Goal: Task Accomplishment & Management: Manage account settings

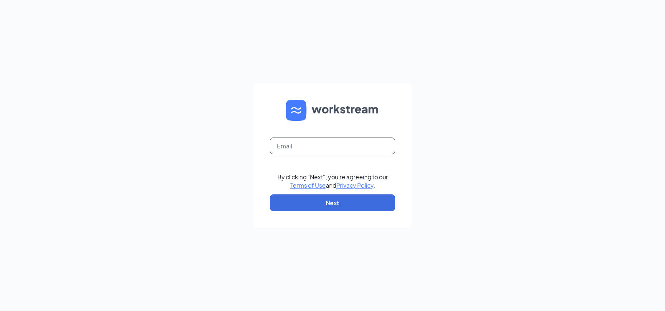
click at [295, 151] on input "text" at bounding box center [332, 145] width 125 height 17
type input "[PERSON_NAME][EMAIL_ADDRESS][PERSON_NAME][DOMAIN_NAME]"
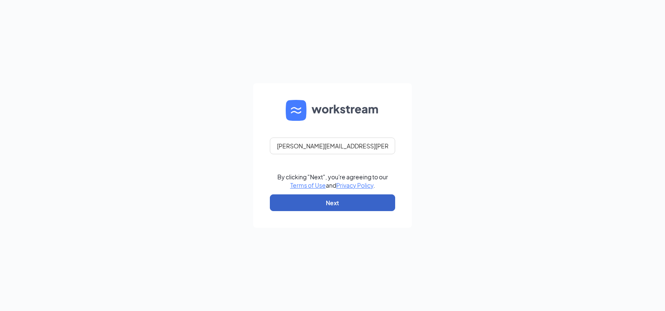
click at [324, 201] on button "Next" at bounding box center [332, 202] width 125 height 17
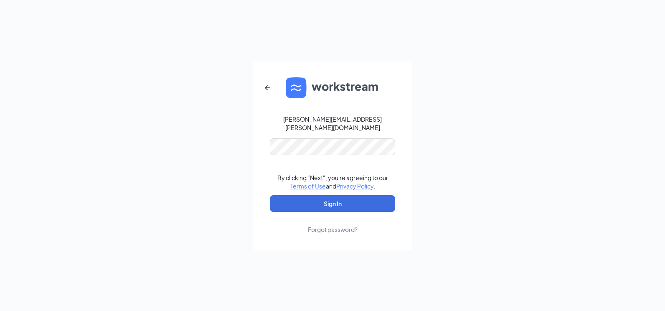
click at [300, 133] on form "[PERSON_NAME][EMAIL_ADDRESS][PERSON_NAME][DOMAIN_NAME] By clicking "Next", you'…" at bounding box center [332, 156] width 159 height 190
click at [329, 195] on button "Sign In" at bounding box center [332, 203] width 125 height 17
click at [235, 138] on div "john.mcintyre@creolecuisine.com Credential mismatches. By clicking "Next", you'…" at bounding box center [332, 155] width 665 height 311
click at [270, 195] on button "Sign In" at bounding box center [332, 203] width 125 height 17
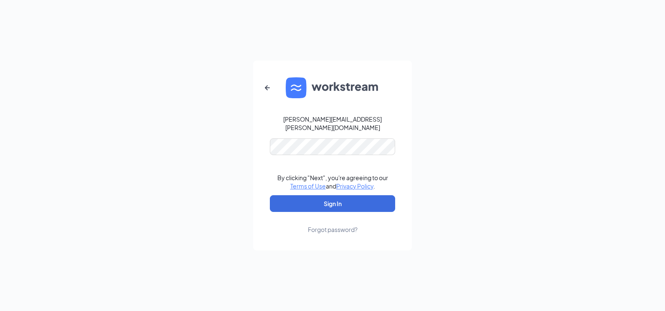
click at [333, 226] on div "Forgot password?" at bounding box center [333, 229] width 50 height 8
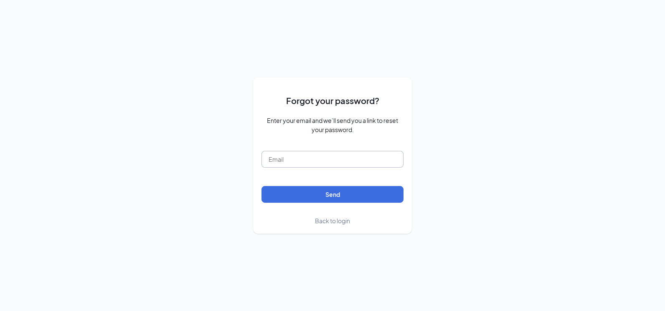
click at [290, 159] on input "text" at bounding box center [333, 159] width 142 height 17
type input "john.mcintyre@creolecuisine.com"
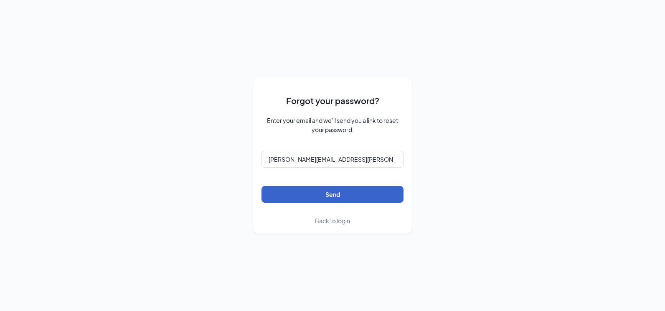
click at [305, 194] on button "Send" at bounding box center [333, 194] width 142 height 17
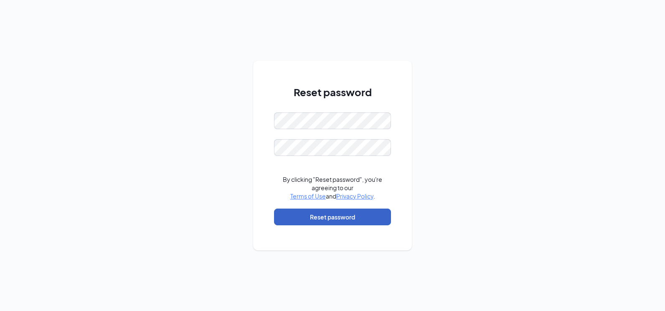
drag, startPoint x: 351, startPoint y: 217, endPoint x: 322, endPoint y: 191, distance: 38.7
click at [351, 216] on button "Reset password" at bounding box center [332, 217] width 117 height 17
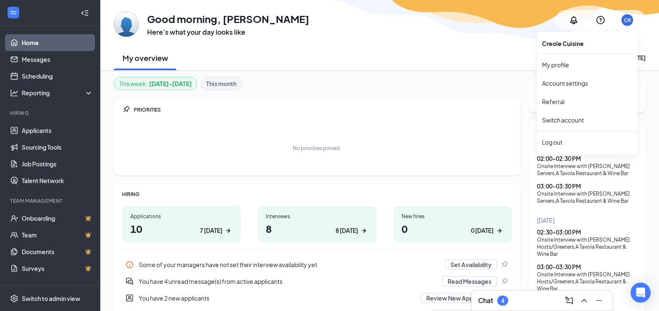
click at [627, 19] on div "CR" at bounding box center [627, 20] width 7 height 7
click at [578, 145] on div "Log out" at bounding box center [587, 142] width 90 height 8
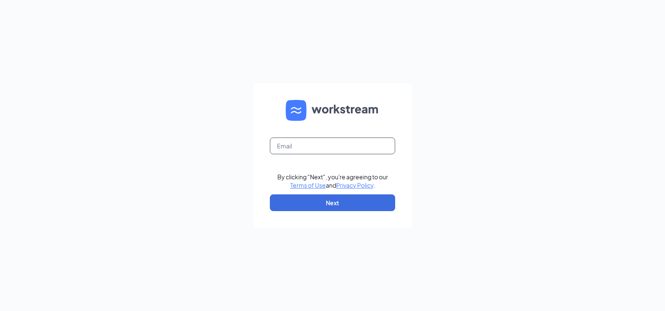
click at [330, 143] on input "text" at bounding box center [332, 145] width 125 height 17
type input "[PERSON_NAME][EMAIL_ADDRESS][PERSON_NAME][DOMAIN_NAME]"
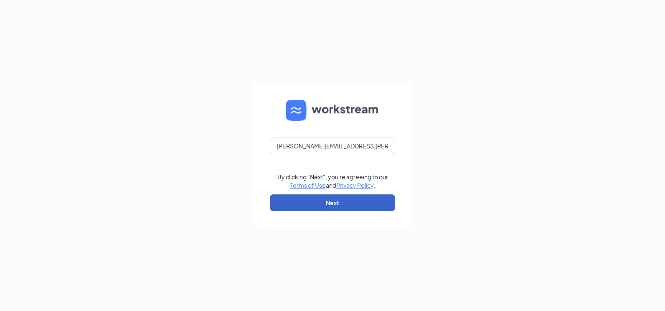
click at [326, 208] on button "Next" at bounding box center [332, 202] width 125 height 17
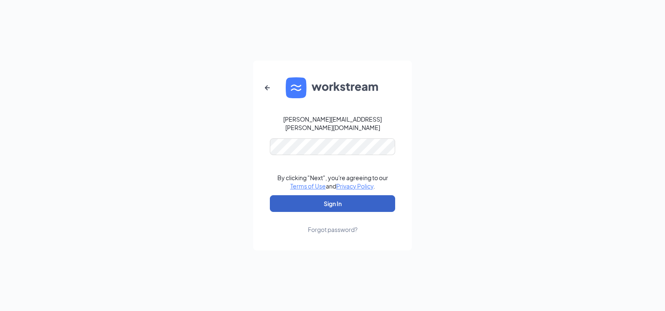
click at [327, 204] on button "Sign In" at bounding box center [332, 203] width 125 height 17
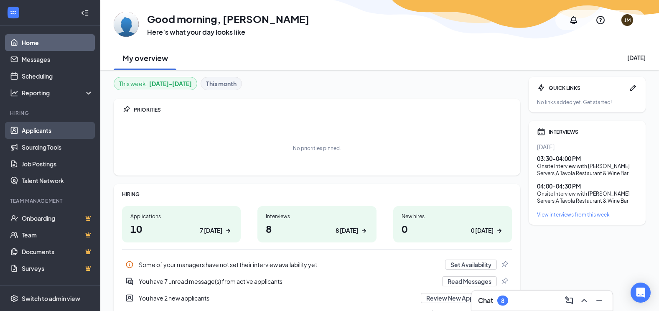
click at [33, 134] on link "Applicants" at bounding box center [57, 130] width 71 height 17
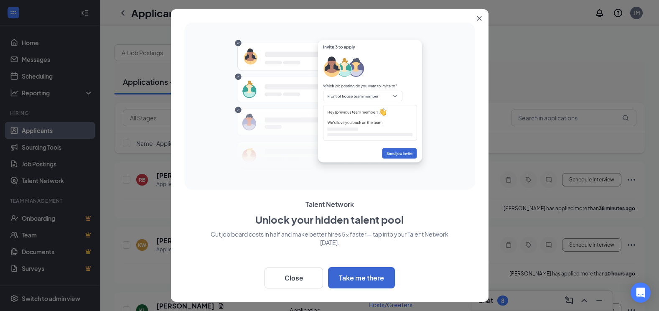
click at [480, 17] on icon "Close" at bounding box center [479, 18] width 5 height 5
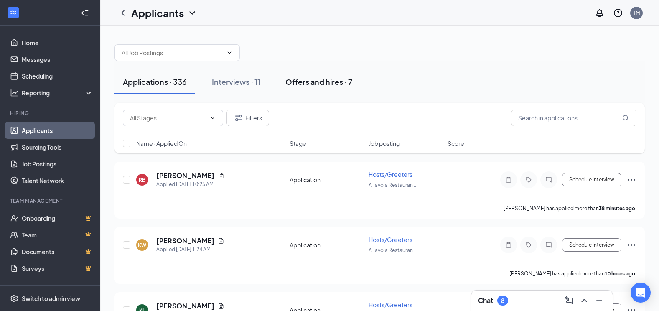
click at [310, 87] on button "Offers and hires · 7" at bounding box center [319, 81] width 84 height 25
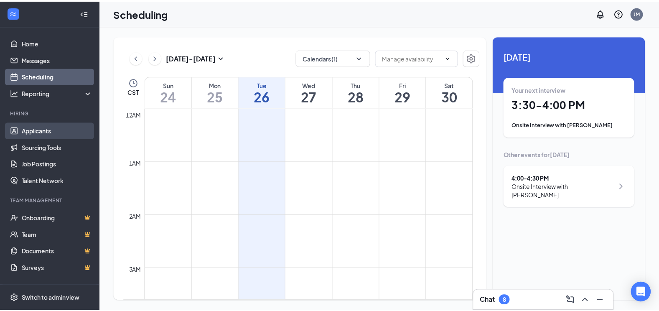
scroll to position [411, 0]
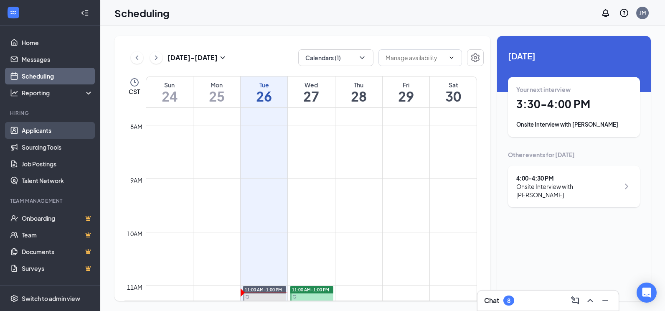
click at [39, 128] on link "Applicants" at bounding box center [57, 130] width 71 height 17
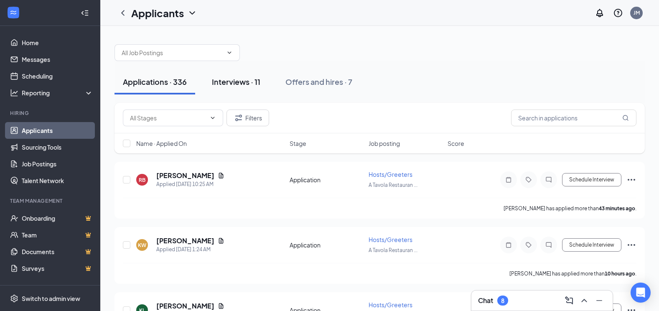
click at [242, 85] on div "Interviews · 11" at bounding box center [236, 81] width 48 height 10
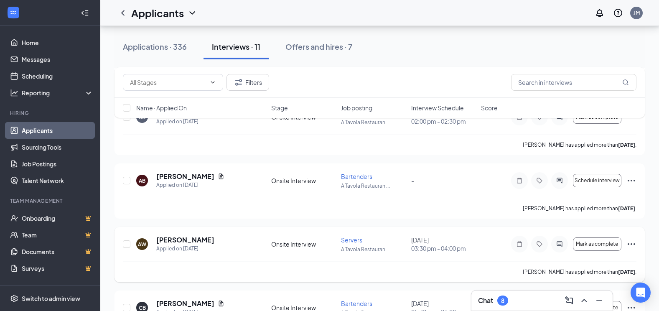
scroll to position [84, 0]
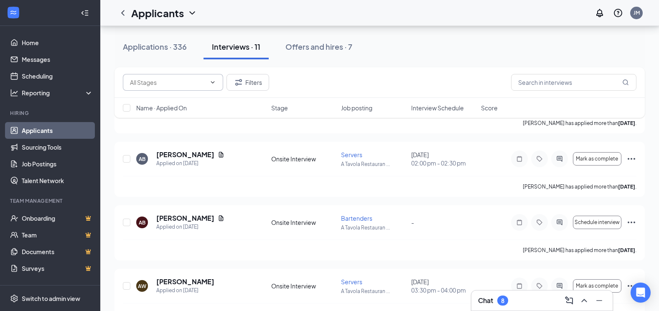
click at [211, 83] on icon "ChevronDown" at bounding box center [212, 82] width 7 height 7
click at [250, 84] on button "Filters" at bounding box center [247, 82] width 43 height 17
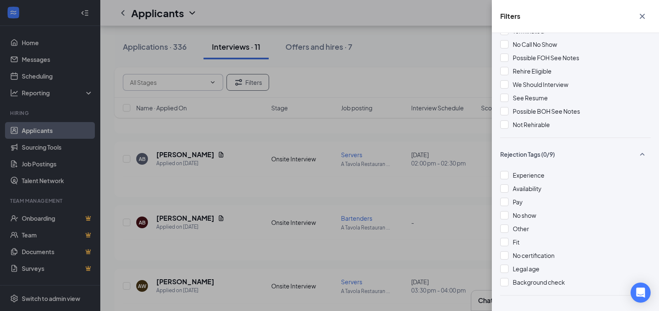
scroll to position [330, 0]
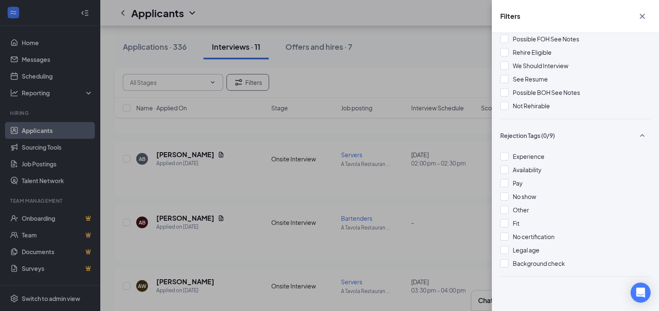
click at [433, 41] on div "Filters Applicant Status (0/5) Unread message Hasn't messaged back Stuck in sta…" at bounding box center [329, 155] width 659 height 311
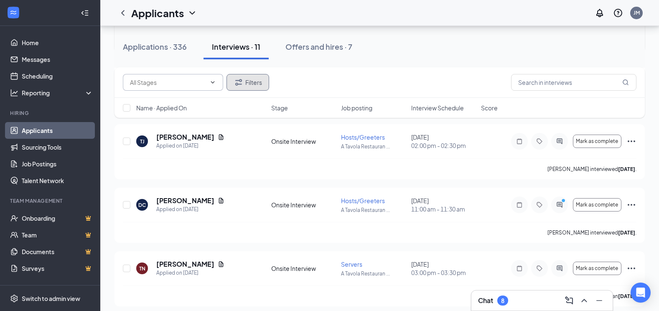
scroll to position [501, 0]
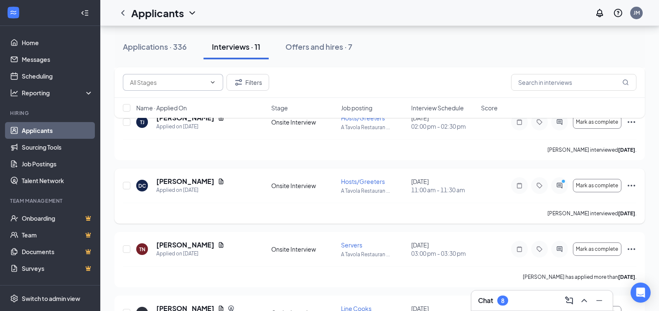
click at [629, 186] on icon "Ellipses" at bounding box center [632, 186] width 8 height 2
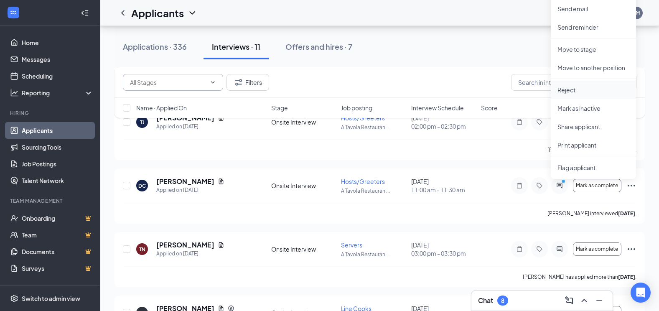
click at [572, 92] on p "Reject" at bounding box center [593, 90] width 72 height 8
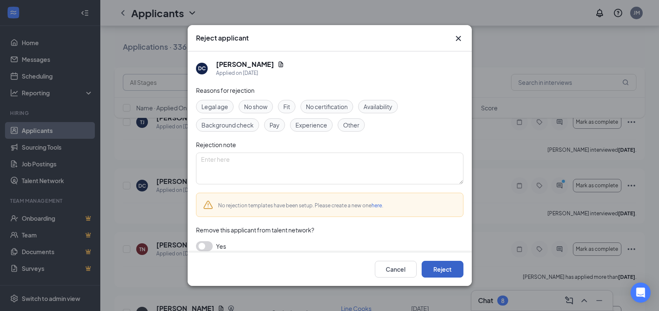
click at [451, 276] on button "Reject" at bounding box center [443, 269] width 42 height 17
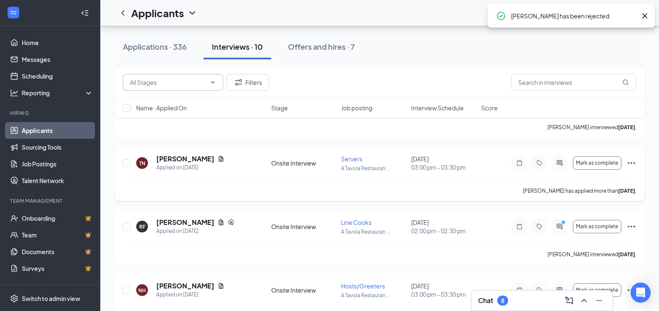
scroll to position [543, 0]
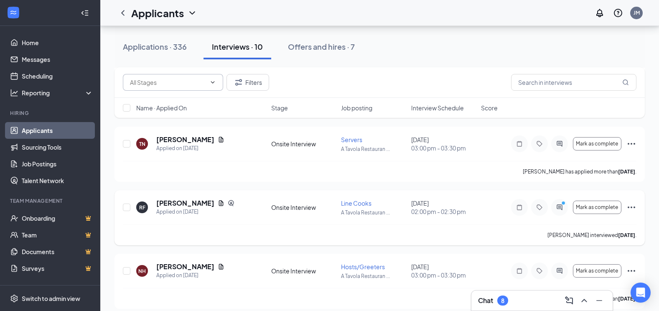
click at [632, 208] on icon "Ellipses" at bounding box center [631, 207] width 10 height 10
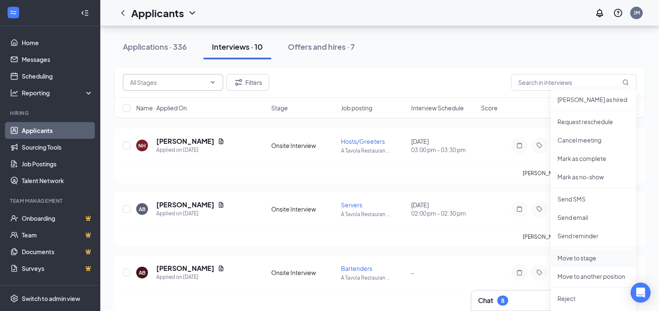
scroll to position [710, 0]
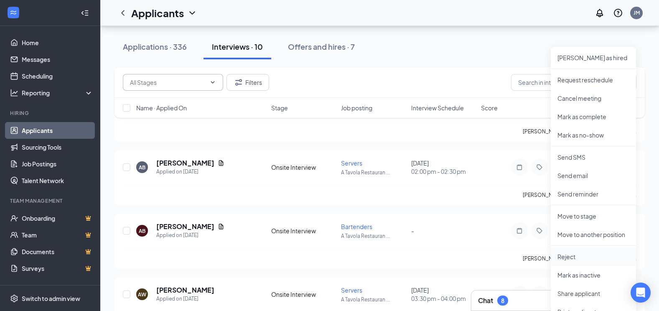
click at [576, 256] on p "Reject" at bounding box center [593, 256] width 72 height 8
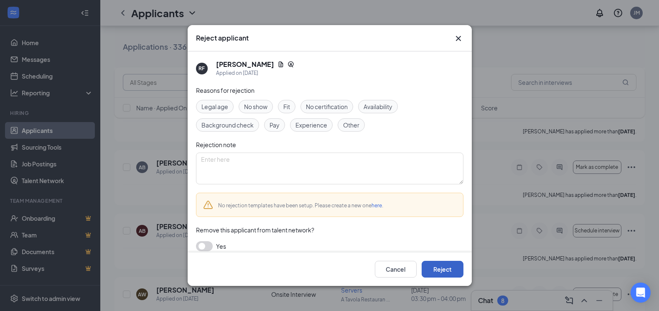
click at [435, 271] on button "Reject" at bounding box center [443, 269] width 42 height 17
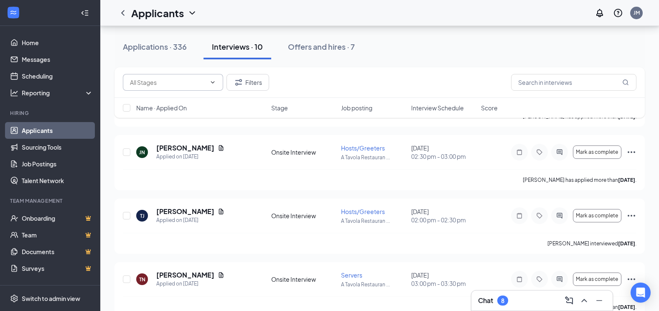
scroll to position [996, 0]
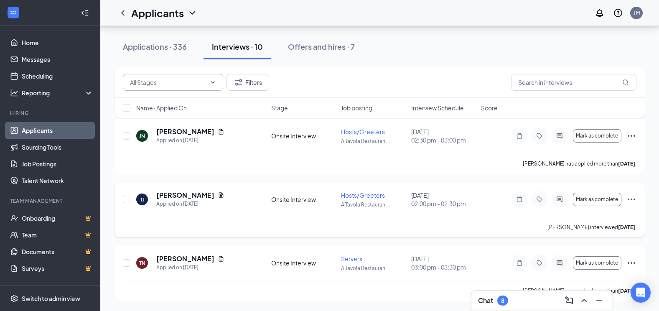
click at [631, 198] on icon "Ellipses" at bounding box center [631, 199] width 10 height 10
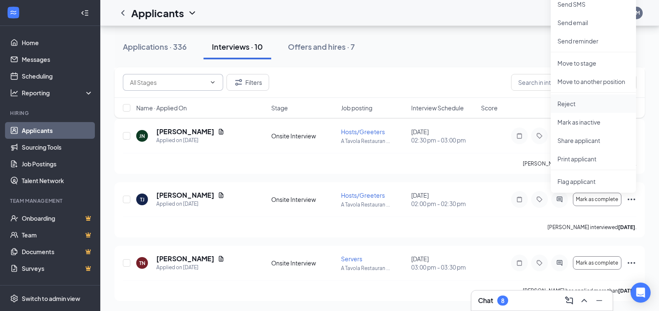
click at [576, 108] on li "Reject" at bounding box center [593, 103] width 85 height 18
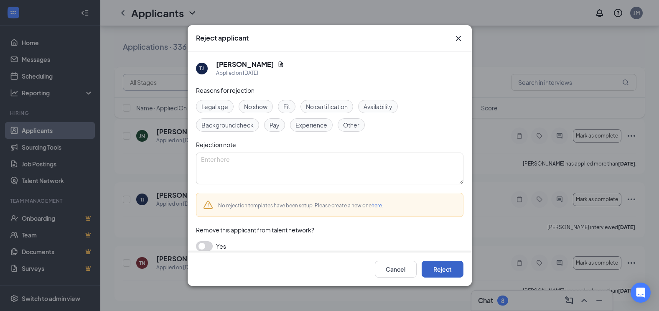
click at [439, 272] on button "Reject" at bounding box center [443, 269] width 42 height 17
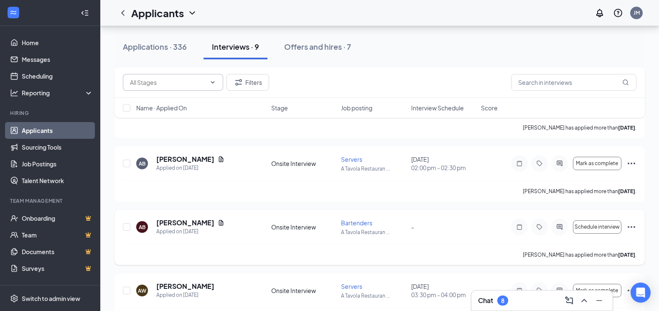
scroll to position [621, 0]
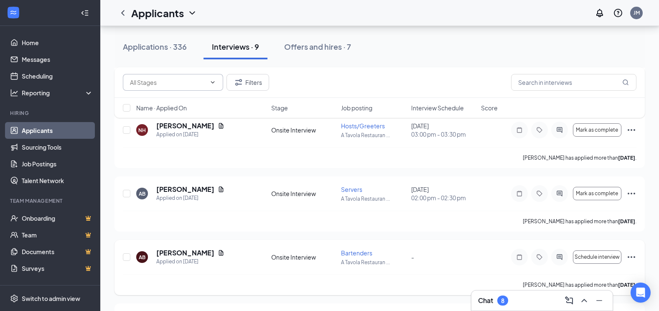
click at [632, 256] on icon "Ellipses" at bounding box center [631, 257] width 10 height 10
click at [638, 238] on div "NH Nyla Hall Applied on Aug 24 Onsite Interview Hosts/Greeters A Tavola Restaur…" at bounding box center [380, 108] width 530 height 1137
click at [612, 262] on button "Schedule interview" at bounding box center [597, 256] width 48 height 13
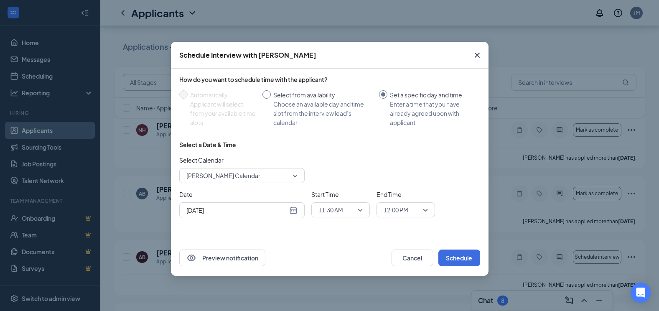
drag, startPoint x: 267, startPoint y: 90, endPoint x: 284, endPoint y: 112, distance: 28.3
click at [267, 90] on div "How do you want to schedule time with the applicant? Automatically Applicant wi…" at bounding box center [329, 101] width 301 height 52
click at [266, 95] on input "Select from availability Choose an available day and time slot from the intervi…" at bounding box center [266, 94] width 8 height 8
radio input "true"
radio input "false"
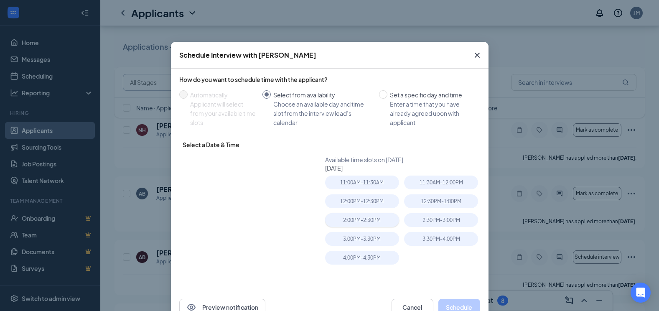
type input "Aug 27, 2025"
click at [349, 186] on div "11:00AM - 11:30AM" at bounding box center [362, 183] width 74 height 14
click at [440, 303] on button "Schedule" at bounding box center [459, 307] width 42 height 17
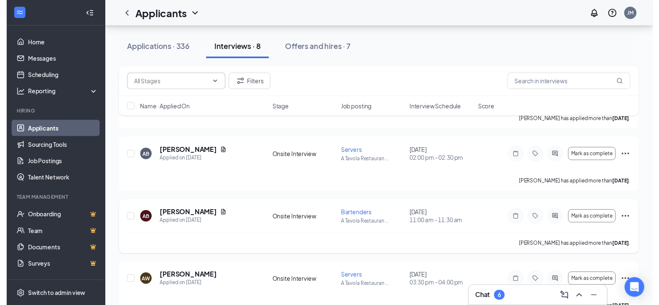
scroll to position [579, 0]
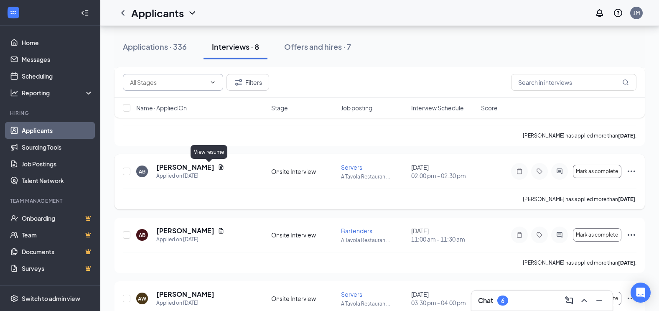
click at [218, 167] on icon "Document" at bounding box center [221, 167] width 7 height 7
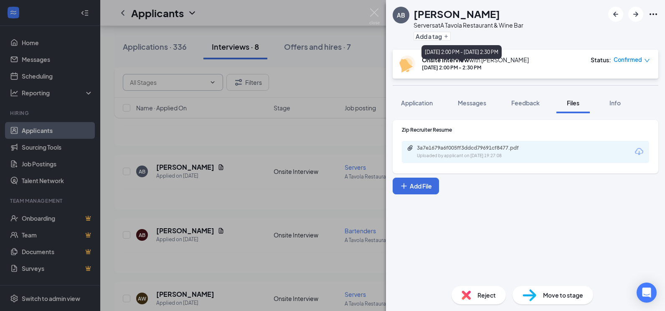
click at [467, 66] on div "Aug 26, 2:00 PM - 2:30 PM" at bounding box center [475, 67] width 107 height 7
click at [502, 61] on div "Aug 26, 2025 2:00 PM - Aug 26, 2025 2:30 PM" at bounding box center [462, 53] width 80 height 17
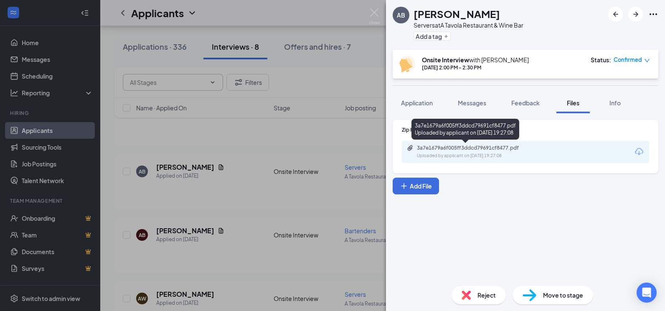
click at [468, 157] on div "Uploaded by applicant on Aug 23, 2025 at 19:27:08" at bounding box center [479, 156] width 125 height 7
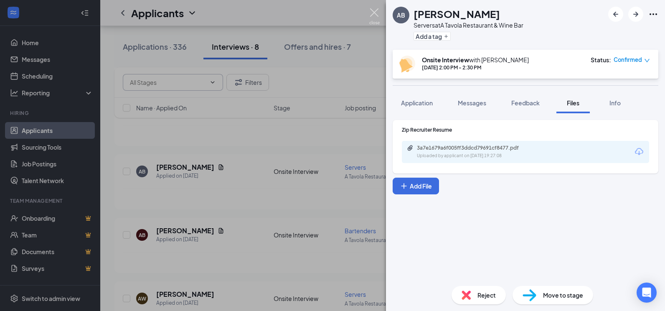
click at [374, 13] on img at bounding box center [374, 16] width 10 height 16
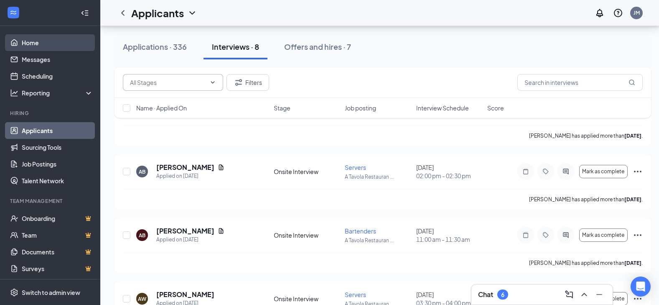
drag, startPoint x: 33, startPoint y: 37, endPoint x: 51, endPoint y: 44, distance: 19.3
click at [33, 38] on link "Home" at bounding box center [57, 42] width 71 height 17
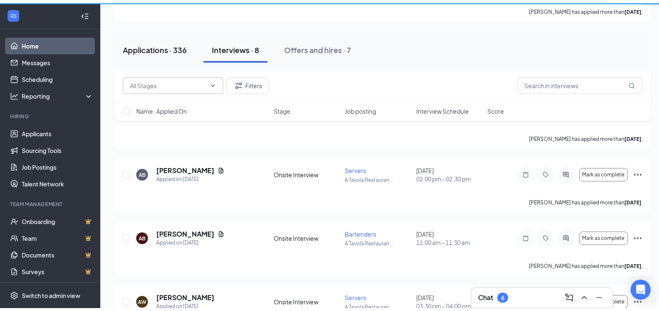
scroll to position [79, 0]
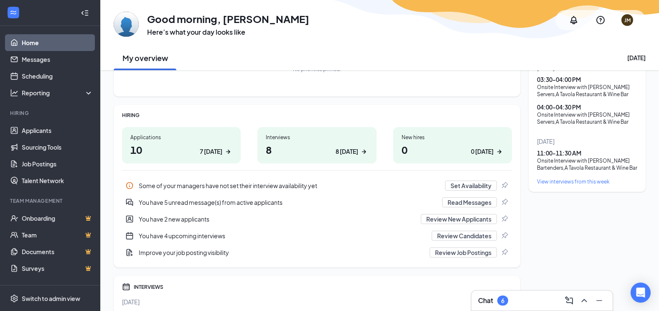
click at [552, 185] on div "View interviews from this week" at bounding box center [587, 181] width 100 height 7
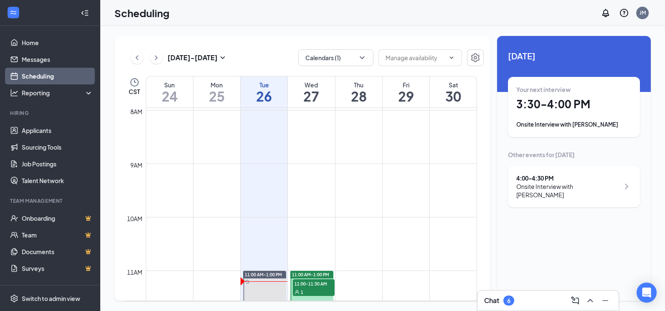
scroll to position [536, 0]
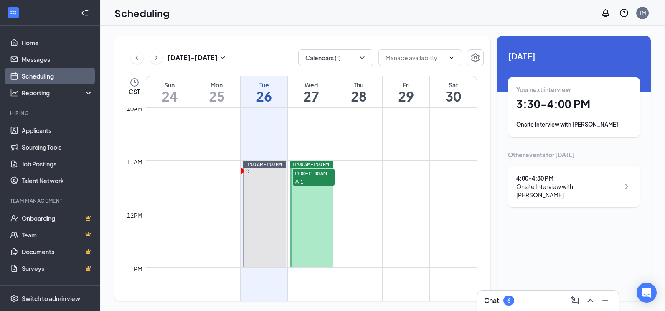
click at [311, 162] on span "11:00 AM-1:00 PM" at bounding box center [310, 164] width 37 height 6
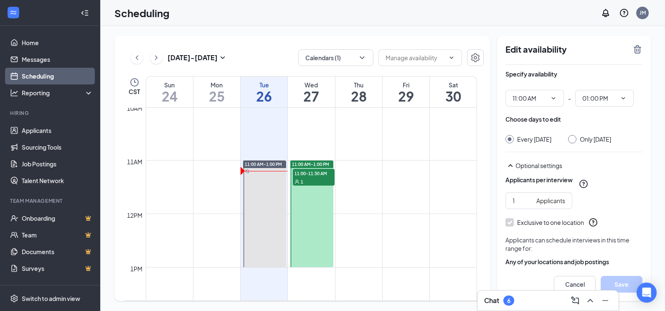
click at [308, 176] on span "11:00-11:30 AM" at bounding box center [314, 173] width 42 height 8
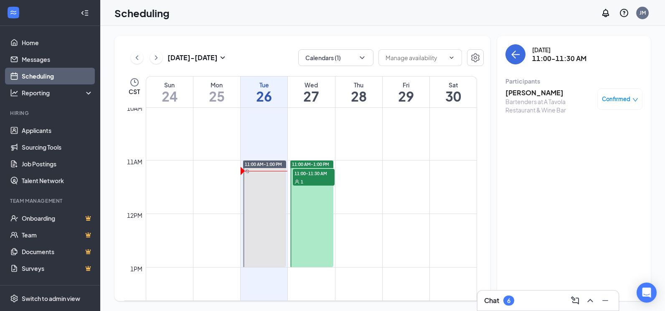
click at [313, 165] on span "11:00 AM-1:00 PM" at bounding box center [310, 164] width 37 height 6
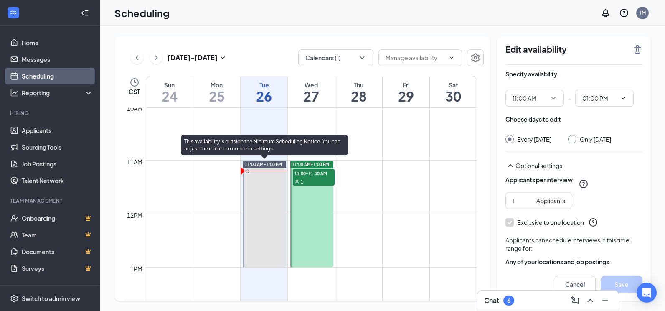
click at [267, 163] on span "11:00 AM-1:00 PM" at bounding box center [263, 164] width 37 height 6
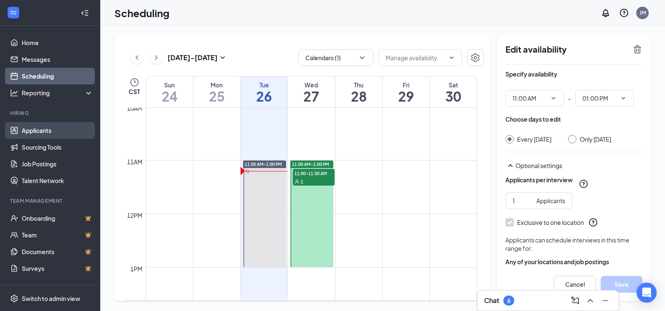
click at [30, 132] on link "Applicants" at bounding box center [57, 130] width 71 height 17
type input "11:00 AM"
type input "01:00 PM"
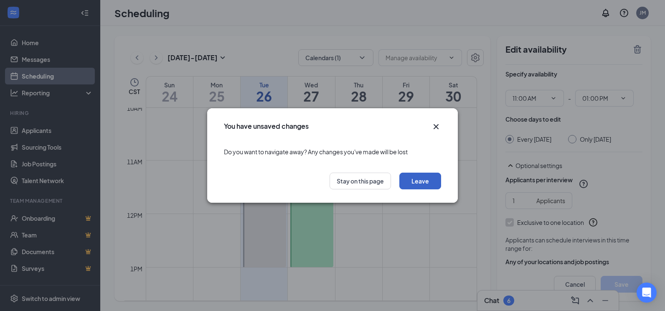
click at [432, 178] on button "Leave" at bounding box center [421, 181] width 42 height 17
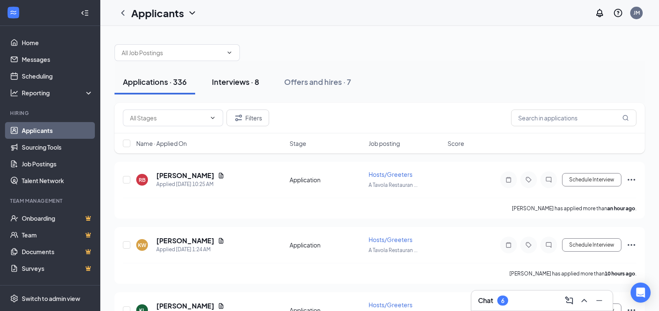
click at [217, 89] on button "Interviews · 8" at bounding box center [236, 81] width 64 height 25
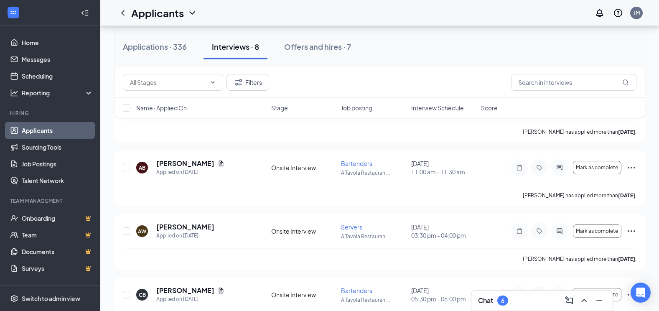
scroll to position [167, 0]
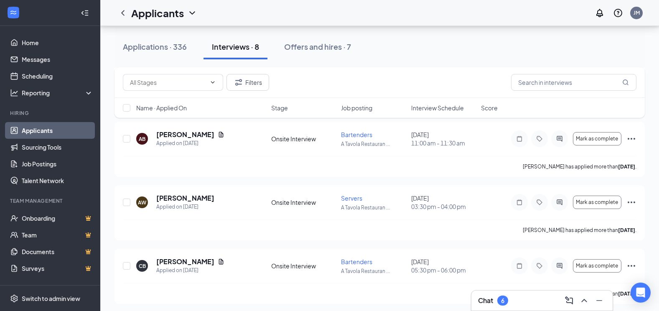
click at [448, 108] on span "Interview Schedule" at bounding box center [437, 108] width 53 height 8
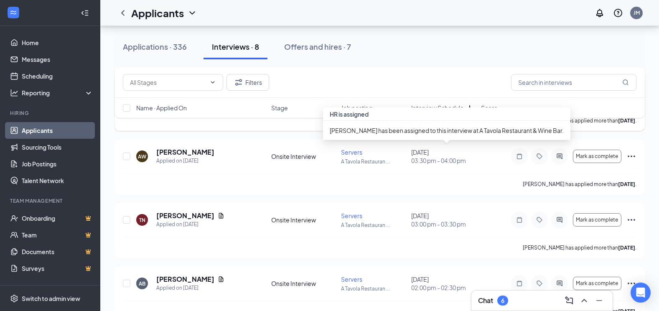
scroll to position [361, 0]
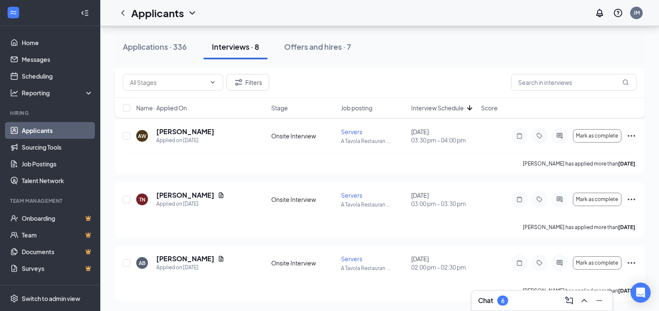
click at [506, 302] on div "6" at bounding box center [502, 300] width 11 height 10
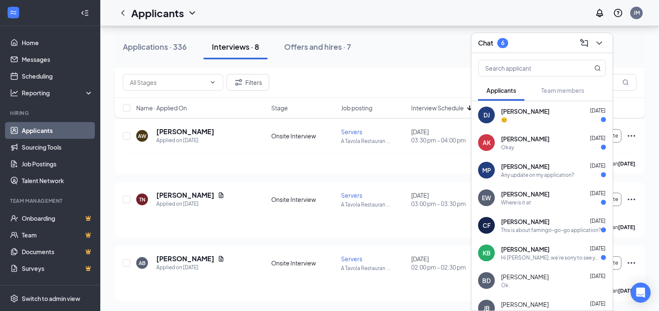
click at [537, 112] on span "Durrell Johnson" at bounding box center [525, 111] width 48 height 8
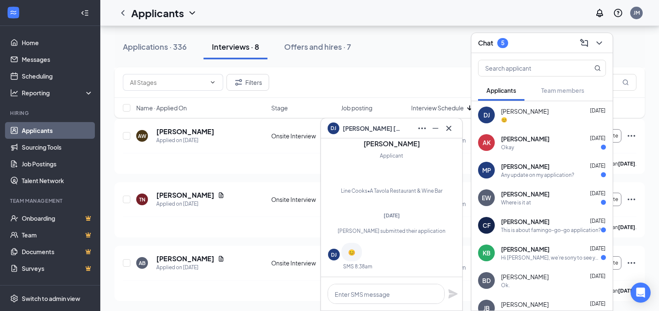
click at [524, 135] on span "Aziz kebir" at bounding box center [525, 139] width 48 height 8
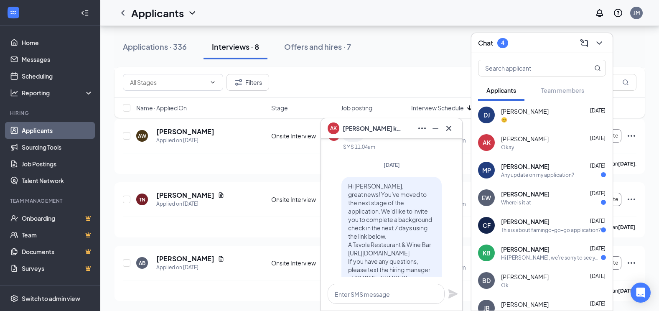
scroll to position [-167, 0]
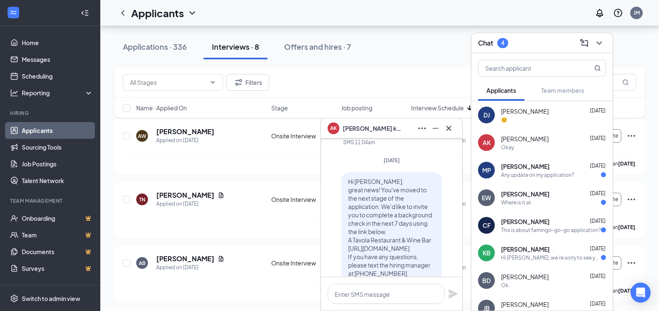
click at [516, 170] on span "Manuel Perez" at bounding box center [525, 166] width 48 height 8
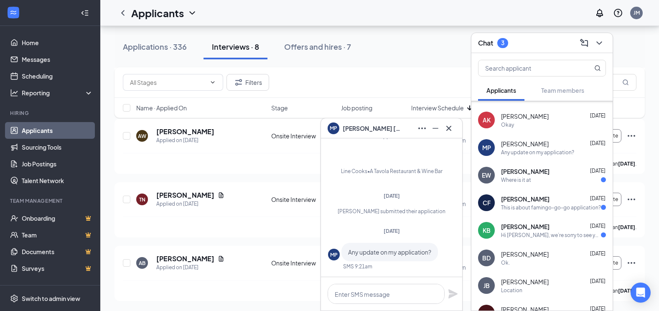
scroll to position [42, 0]
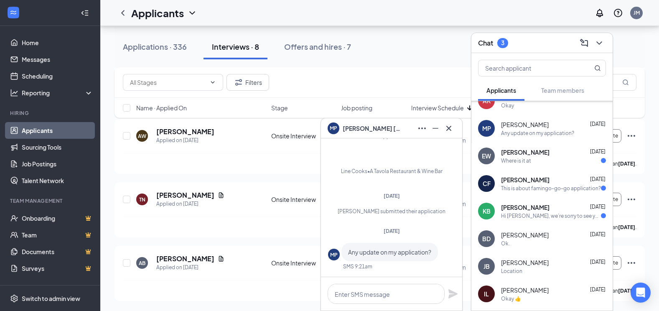
click at [535, 165] on div "EW Estmond Williams Aug 14 Where is it at" at bounding box center [541, 156] width 141 height 28
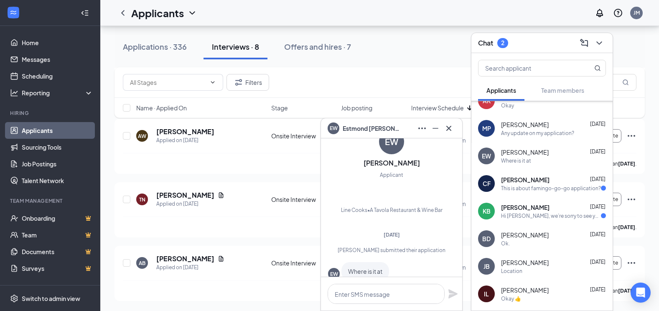
scroll to position [-36, 0]
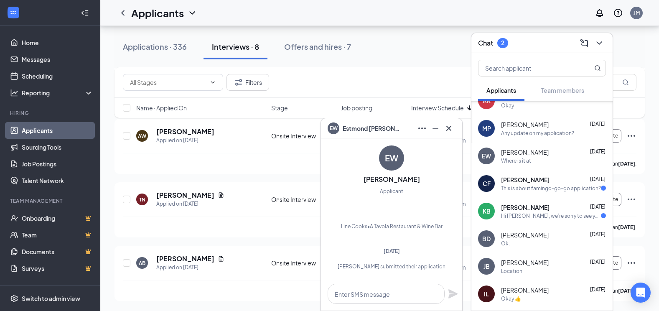
click at [525, 191] on div "This is about famingo-go-go application?" at bounding box center [551, 188] width 100 height 7
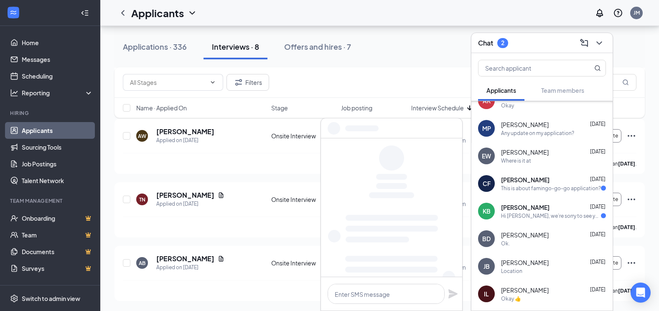
scroll to position [0, 0]
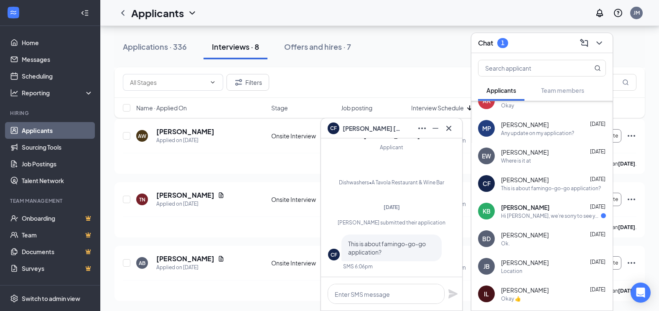
click at [527, 215] on div "Hi Kristina, we’re sorry to see you go! Your meeting with A Tavola Restaurant &…" at bounding box center [551, 215] width 100 height 7
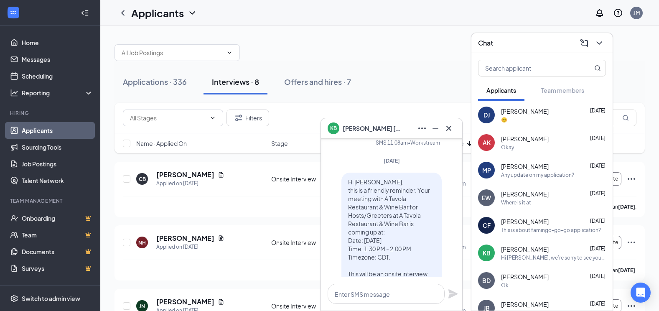
click at [407, 77] on div "Applications · 336 Interviews · 8 Offers and hires · 7" at bounding box center [380, 81] width 530 height 25
click at [599, 43] on icon "ChevronDown" at bounding box center [599, 43] width 10 height 10
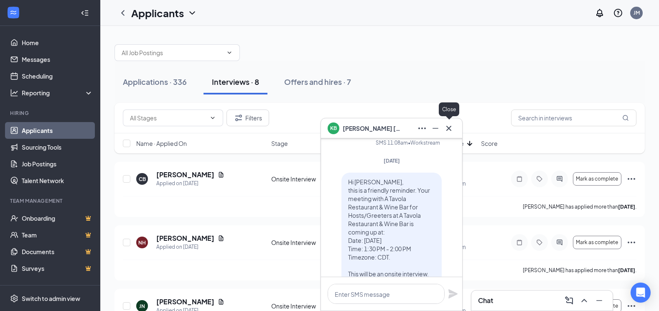
click at [450, 133] on button at bounding box center [448, 128] width 13 height 13
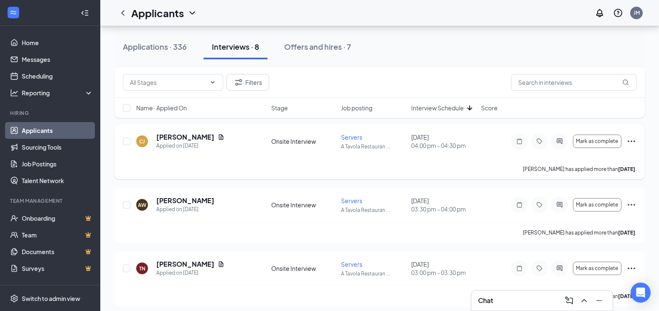
scroll to position [361, 0]
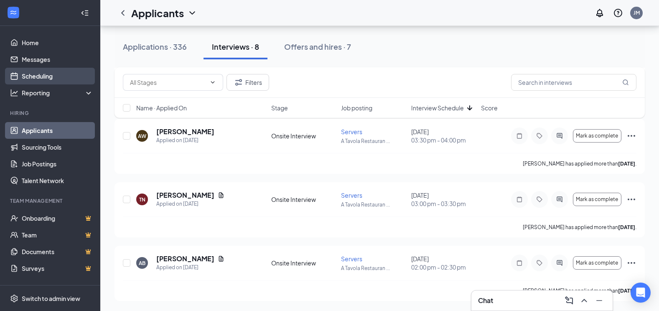
click at [36, 76] on link "Scheduling" at bounding box center [57, 76] width 71 height 17
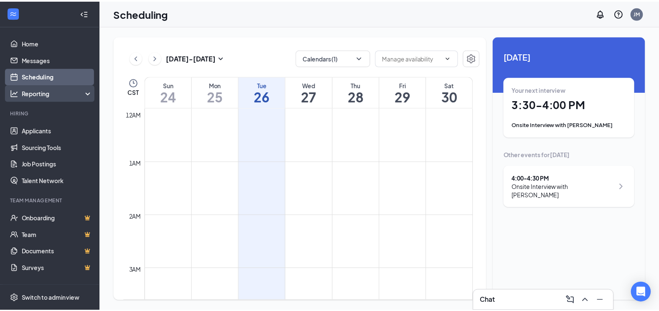
scroll to position [411, 0]
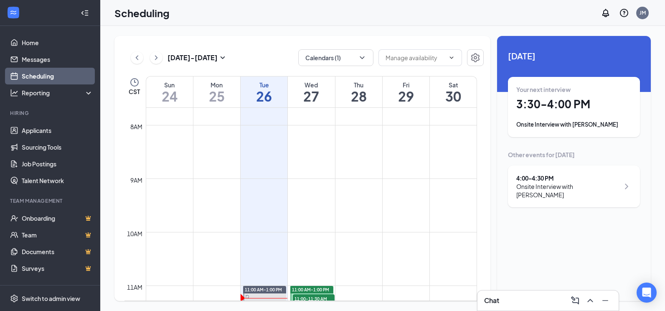
click at [545, 113] on div "Your next interview 3:30 - 4:00 PM Onsite Interview with Andre Williams" at bounding box center [574, 106] width 115 height 43
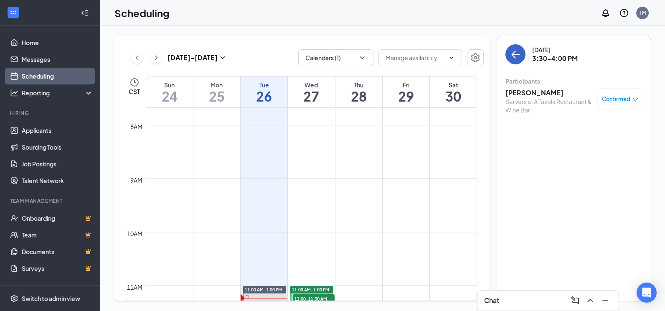
click at [518, 53] on icon "ArrowLeft" at bounding box center [516, 54] width 10 height 10
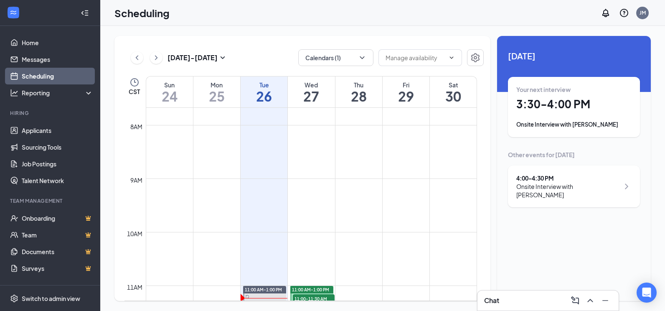
click at [628, 181] on icon "ChevronRight" at bounding box center [627, 186] width 10 height 10
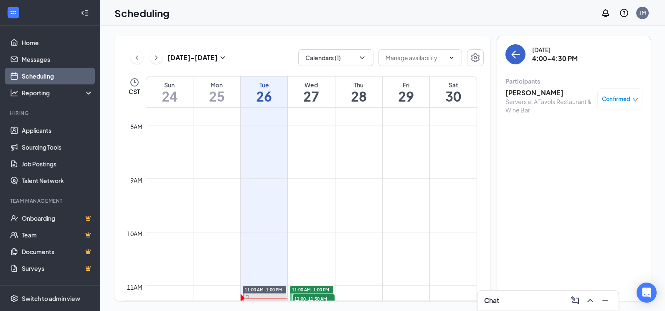
click at [514, 56] on icon "ArrowLeft" at bounding box center [514, 55] width 4 height 8
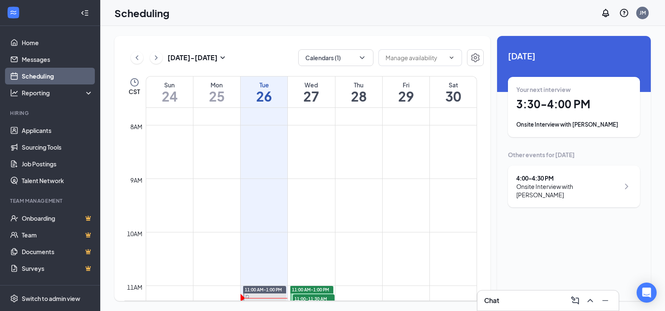
drag, startPoint x: 344, startPoint y: 69, endPoint x: 336, endPoint y: 57, distance: 13.3
click at [343, 67] on div "Aug 24 - Aug 30 Calendars (1) CST Sun 24 Mon 25 Tue 26 Wed 27 Thu 28 Fri 29 Sat…" at bounding box center [303, 168] width 376 height 265
click at [336, 57] on button "Calendars (1)" at bounding box center [335, 57] width 75 height 17
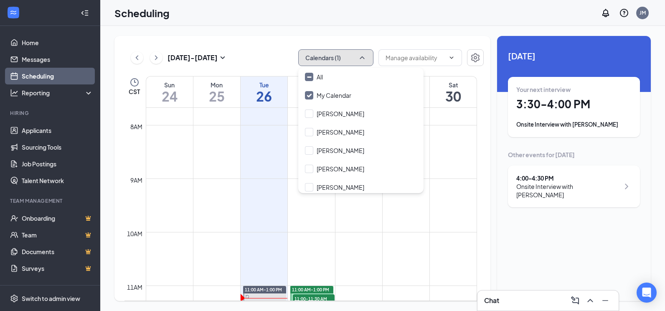
click at [336, 57] on button "Calendars (1)" at bounding box center [335, 57] width 75 height 17
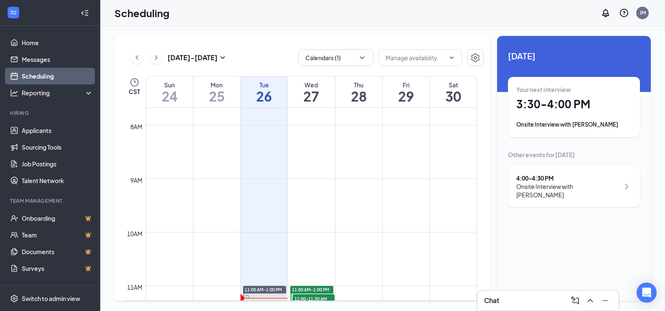
click at [300, 29] on div "Aug 24 - Aug 30 Calendars (1) CST Sun 24 Mon 25 Tue 26 Wed 27 Thu 28 Fri 29 Sat…" at bounding box center [382, 168] width 565 height 285
click at [34, 47] on link "Home" at bounding box center [57, 42] width 71 height 17
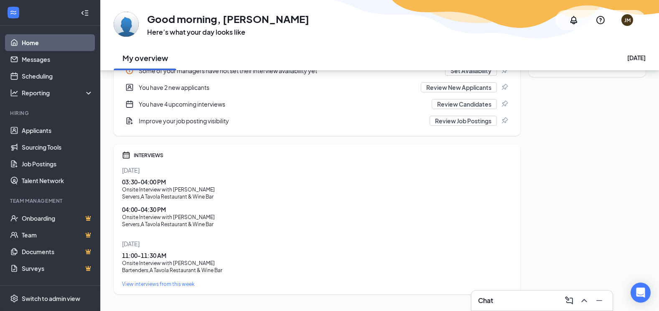
scroll to position [209, 0]
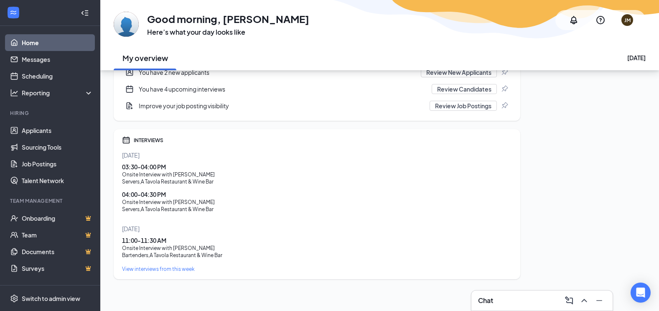
click at [150, 267] on div "View interviews from this week" at bounding box center [317, 268] width 390 height 7
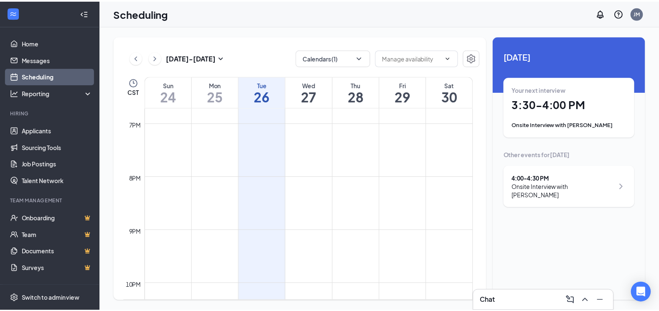
scroll to position [1091, 0]
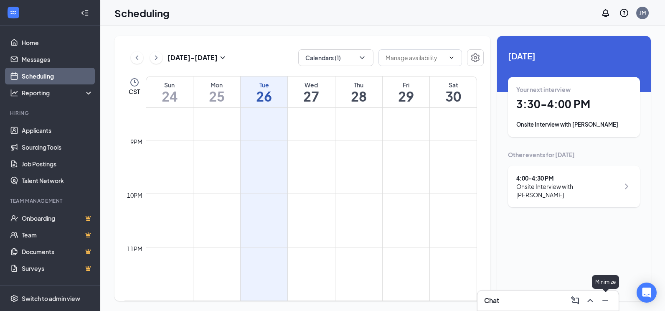
drag, startPoint x: 604, startPoint y: 300, endPoint x: 609, endPoint y: 299, distance: 5.5
click at [609, 300] on icon "Minimize" at bounding box center [606, 300] width 10 height 10
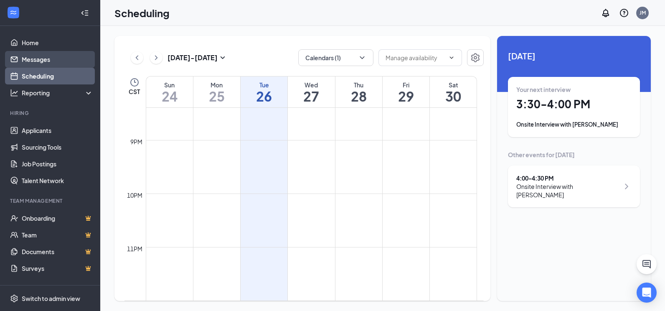
click at [33, 59] on link "Messages" at bounding box center [57, 59] width 71 height 17
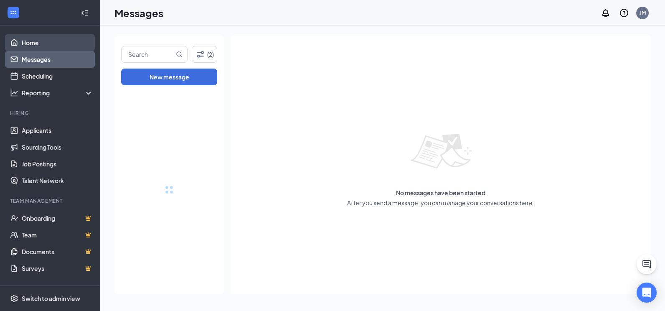
click at [33, 42] on link "Home" at bounding box center [57, 42] width 71 height 17
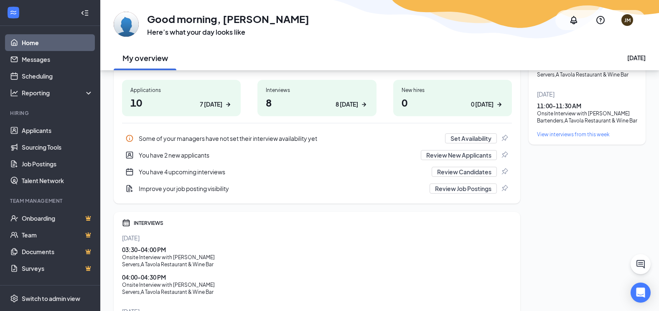
scroll to position [125, 0]
click at [349, 99] on h1 "8 8 today" at bounding box center [317, 103] width 102 height 14
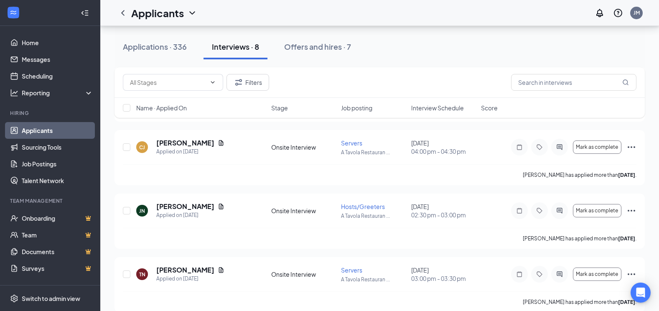
scroll to position [361, 0]
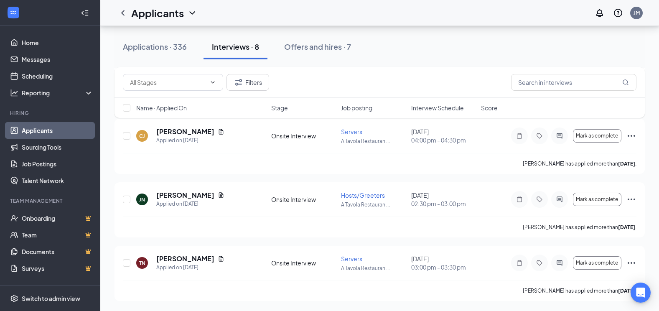
click at [430, 108] on span "Interview Schedule" at bounding box center [437, 108] width 53 height 8
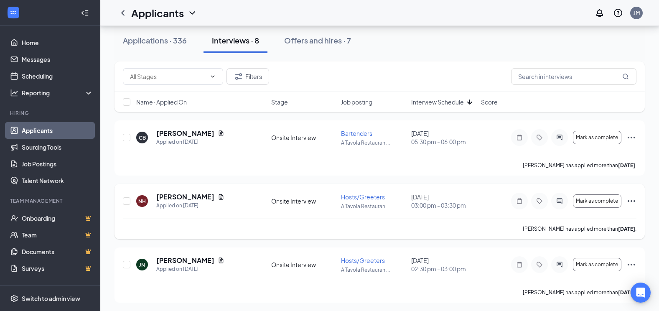
scroll to position [42, 0]
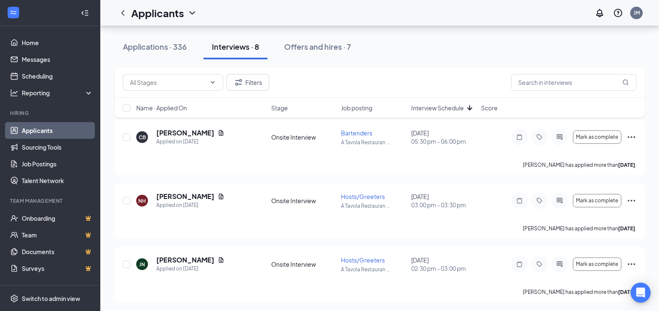
click at [432, 112] on div "Name · Applied On Stage Job posting Interview Schedule Score" at bounding box center [380, 108] width 530 height 20
click at [433, 110] on span "Interview Schedule" at bounding box center [437, 108] width 53 height 8
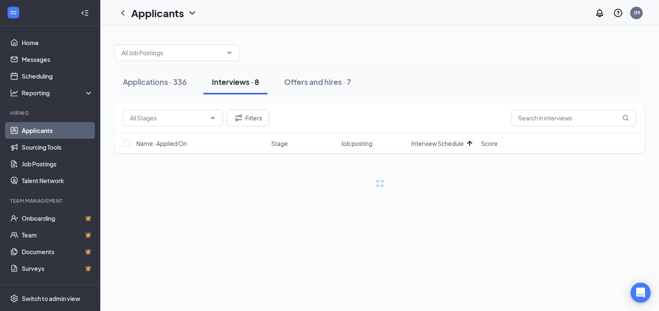
scroll to position [0, 0]
